Goal: Browse casually

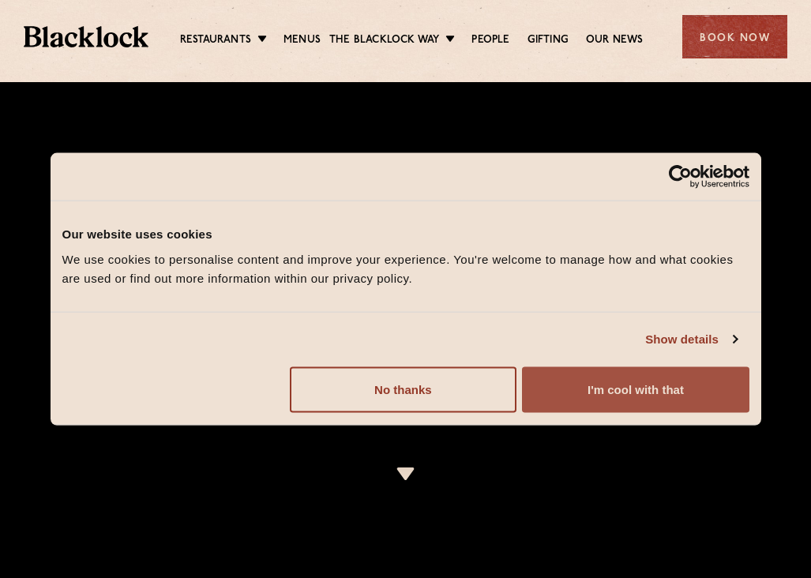
scroll to position [869, 0]
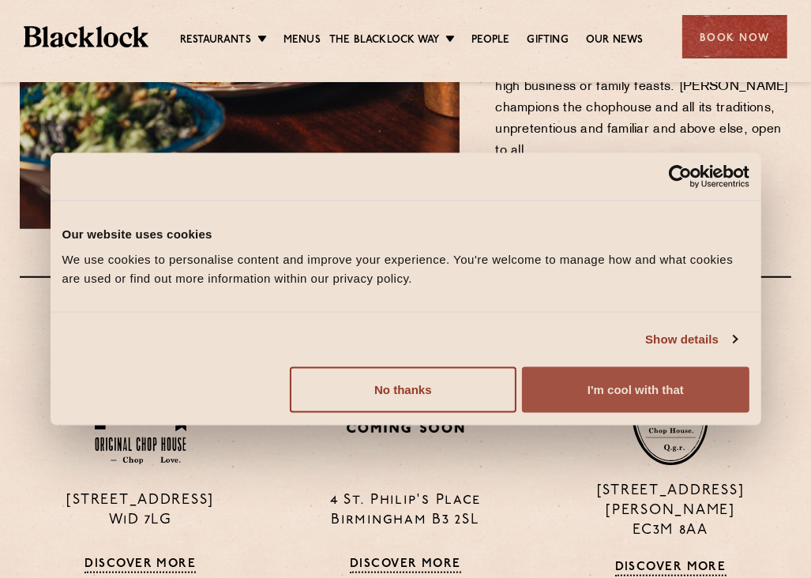
click at [633, 382] on button "I'm cool with that" at bounding box center [635, 389] width 227 height 46
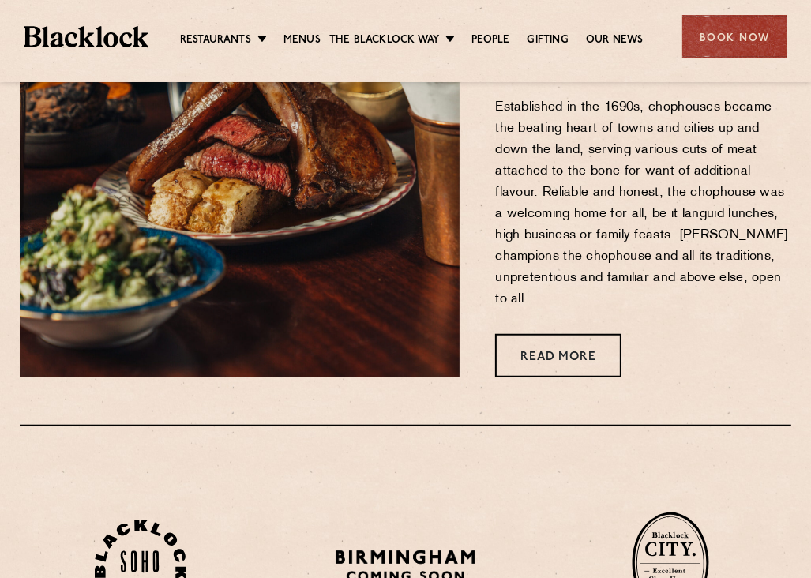
scroll to position [711, 0]
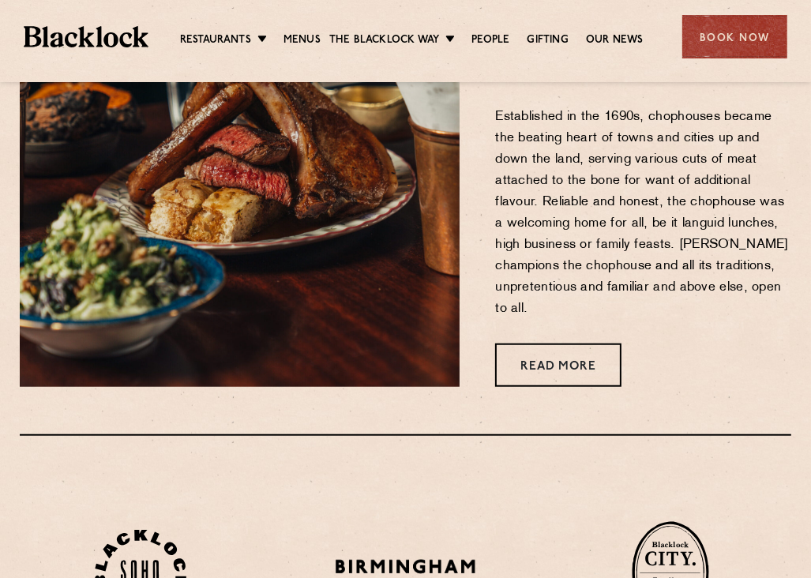
click at [613, 193] on p "Established in the 1690s, chophouses became the beating heart of towns and citi…" at bounding box center [643, 213] width 296 height 213
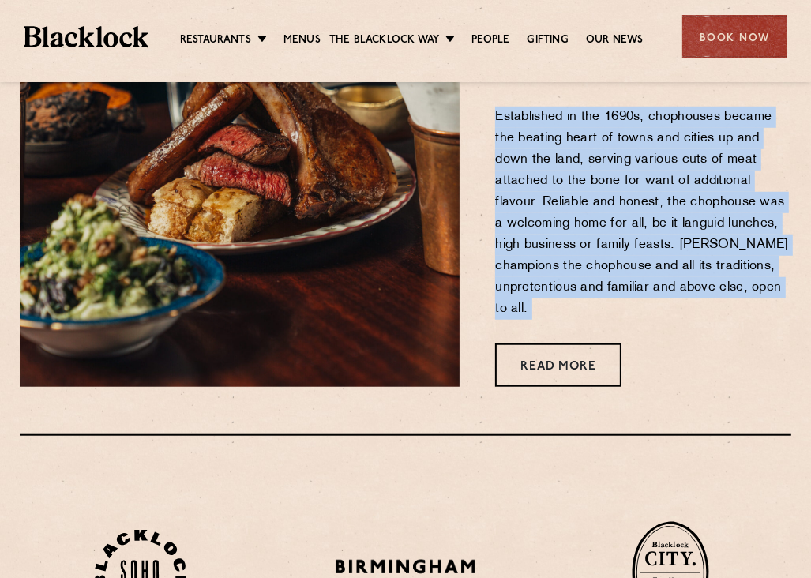
drag, startPoint x: 613, startPoint y: 193, endPoint x: 610, endPoint y: 205, distance: 12.1
click at [610, 199] on p "Established in the 1690s, chophouses became the beating heart of towns and citi…" at bounding box center [643, 213] width 296 height 213
drag, startPoint x: 610, startPoint y: 205, endPoint x: 600, endPoint y: 242, distance: 39.3
click at [600, 242] on p "Established in the 1690s, chophouses became the beating heart of towns and citi…" at bounding box center [643, 213] width 296 height 213
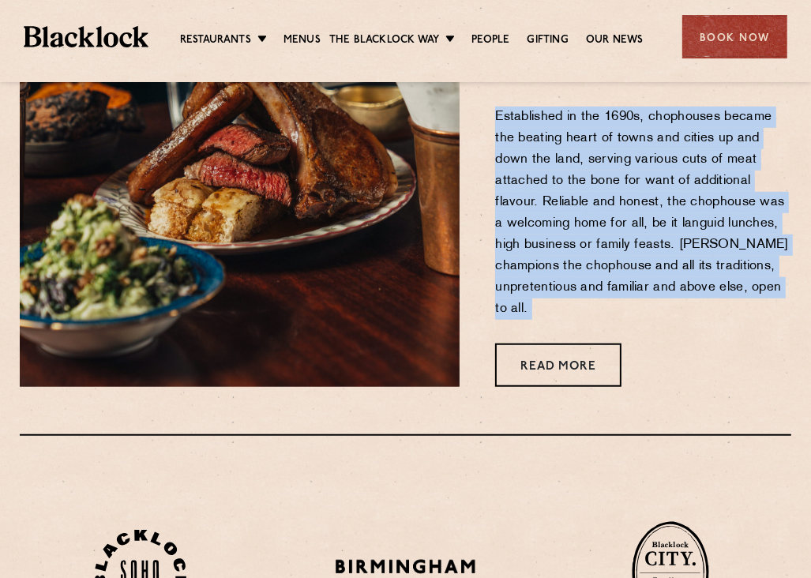
drag, startPoint x: 600, startPoint y: 242, endPoint x: 601, endPoint y: 223, distance: 19.8
click at [601, 231] on p "Established in the 1690s, chophouses became the beating heart of towns and citi…" at bounding box center [643, 213] width 296 height 213
drag, startPoint x: 601, startPoint y: 223, endPoint x: 539, endPoint y: 210, distance: 63.6
click at [539, 210] on p "Established in the 1690s, chophouses became the beating heart of towns and citi…" at bounding box center [643, 213] width 296 height 213
click at [621, 160] on p "Established in the 1690s, chophouses became the beating heart of towns and citi…" at bounding box center [643, 213] width 296 height 213
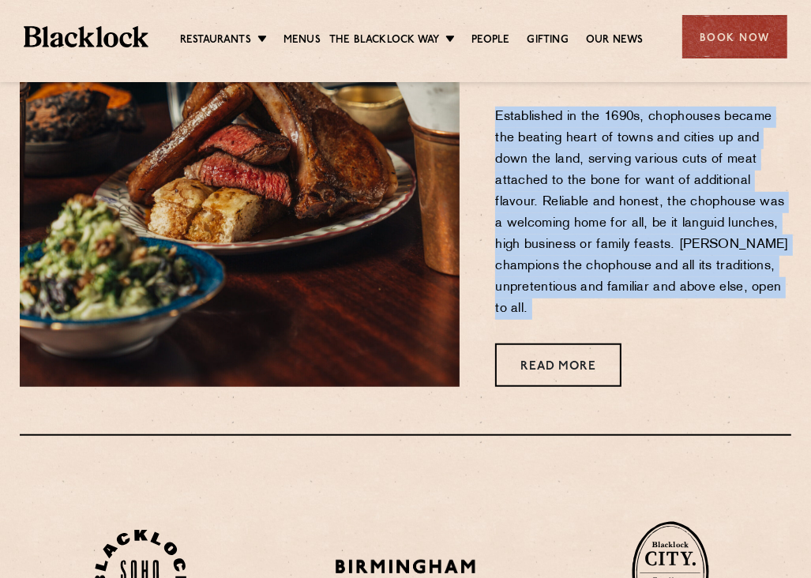
click at [640, 296] on p "Established in the 1690s, chophouses became the beating heart of towns and citi…" at bounding box center [643, 213] width 296 height 213
